Goal: Navigation & Orientation: Find specific page/section

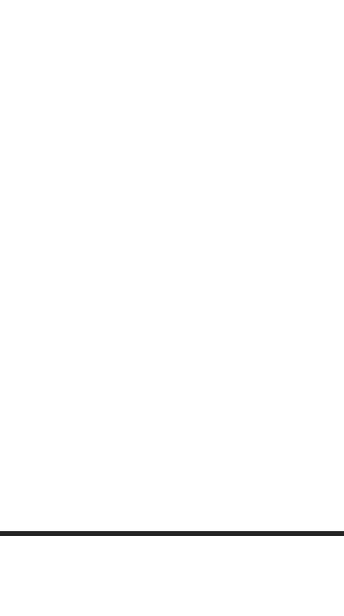
scroll to position [347, 0]
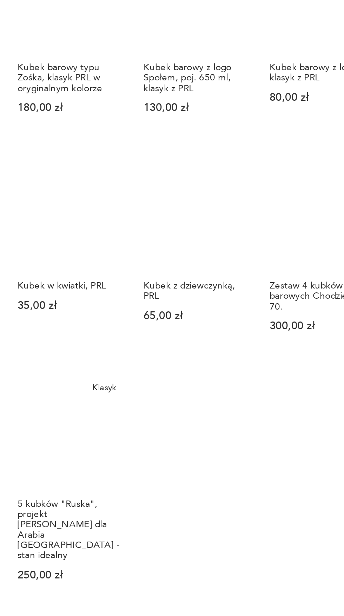
scroll to position [437, 0]
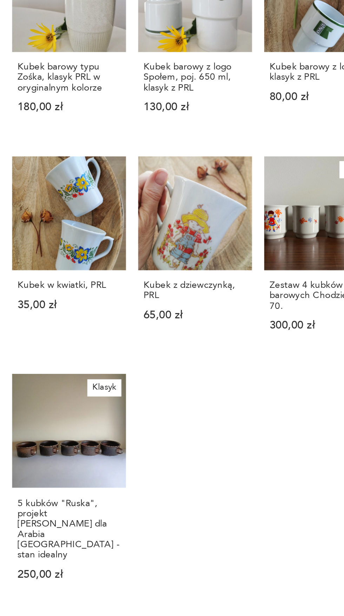
click at [211, 591] on button "4" at bounding box center [210, 596] width 11 height 11
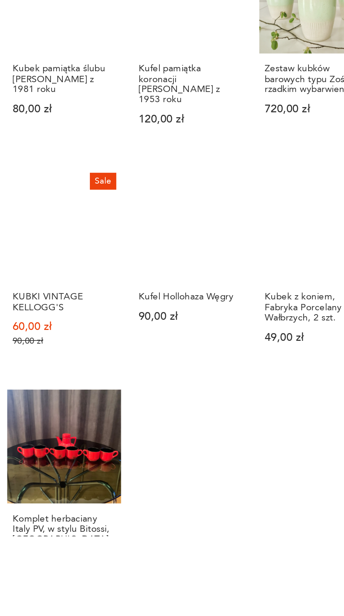
scroll to position [338, 0]
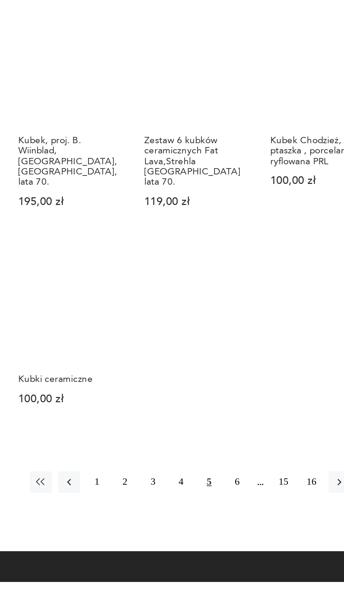
scroll to position [507, 0]
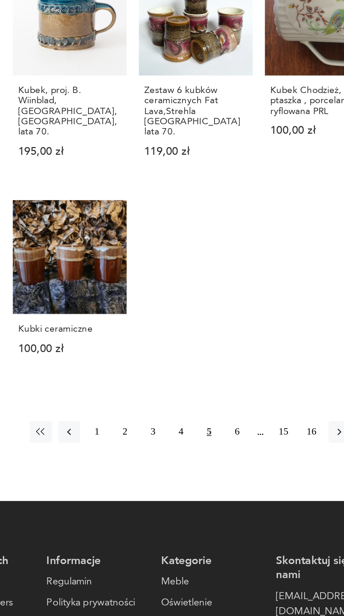
click at [240, 515] on button "6" at bounding box center [239, 520] width 11 height 11
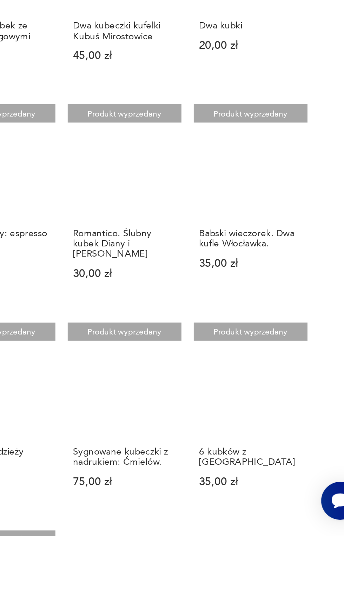
scroll to position [264, 0]
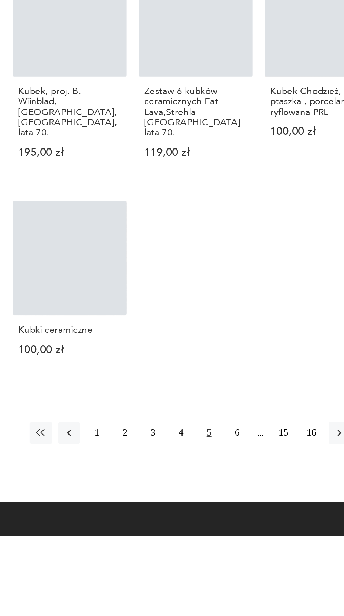
scroll to position [465, 0]
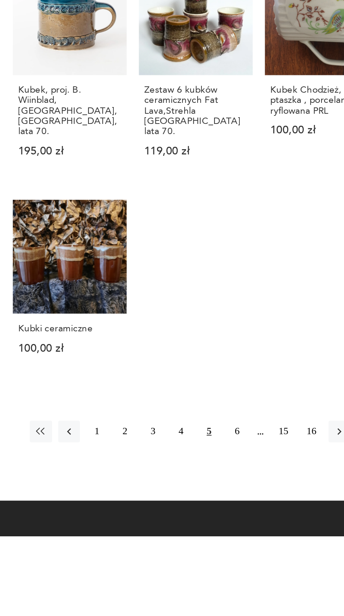
click at [244, 556] on button "6" at bounding box center [239, 561] width 11 height 11
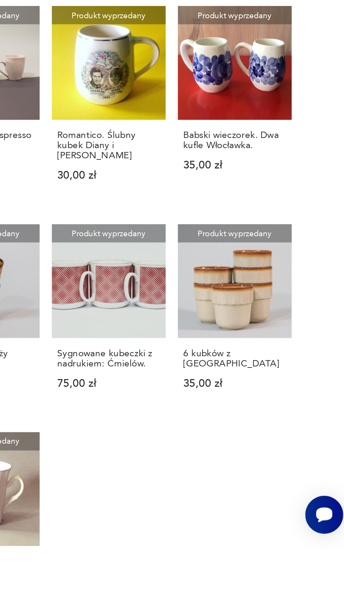
scroll to position [322, 0]
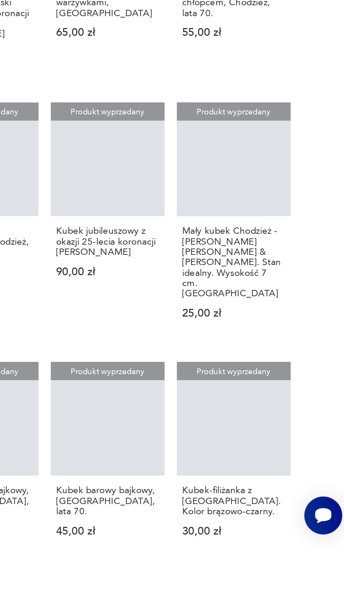
scroll to position [148, 0]
